Goal: Task Accomplishment & Management: Use online tool/utility

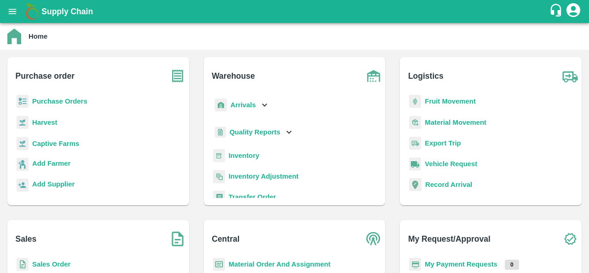
click at [41, 261] on b "Sales Order" at bounding box center [51, 263] width 38 height 7
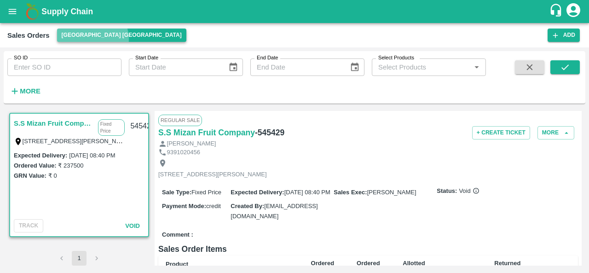
click at [92, 39] on button "[GEOGRAPHIC_DATA] [GEOGRAPHIC_DATA]" at bounding box center [121, 35] width 129 height 13
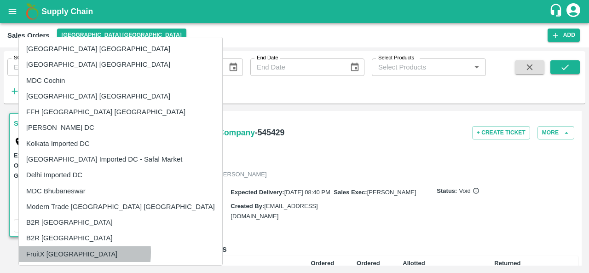
click at [57, 252] on li "FruitX [GEOGRAPHIC_DATA]" at bounding box center [120, 254] width 203 height 16
